Goal: Register for event/course

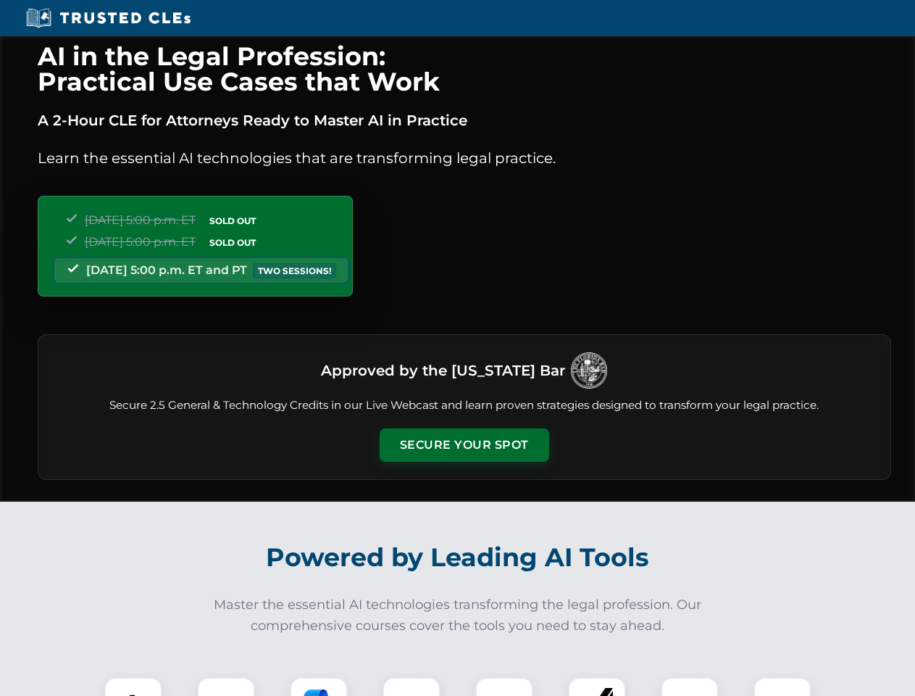
click at [464, 445] on button "Secure Your Spot" at bounding box center [465, 444] width 170 height 33
click at [133, 686] on img at bounding box center [133, 706] width 42 height 42
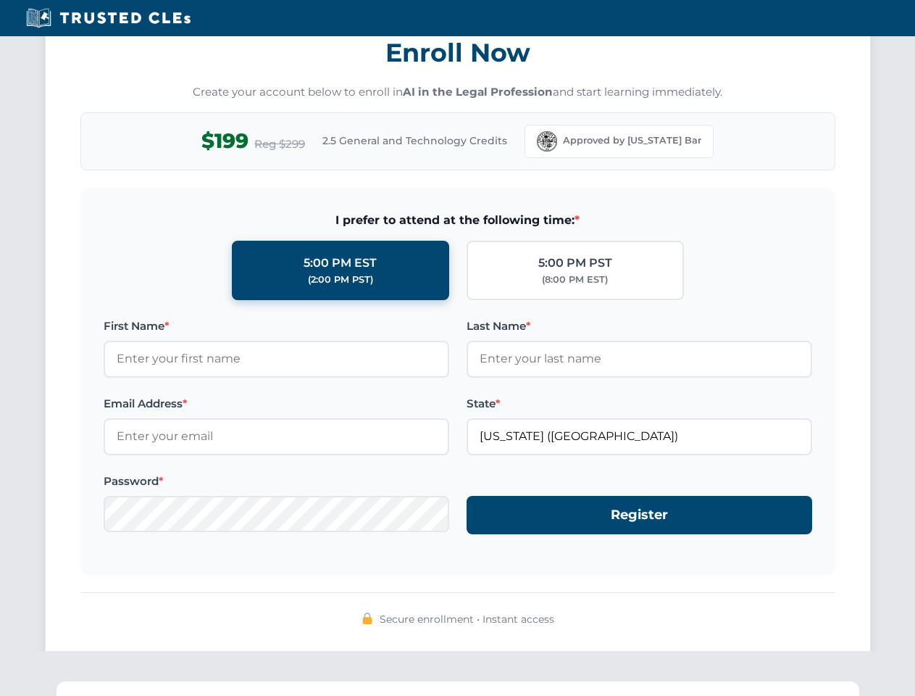
scroll to position [1423, 0]
